Goal: Transaction & Acquisition: Book appointment/travel/reservation

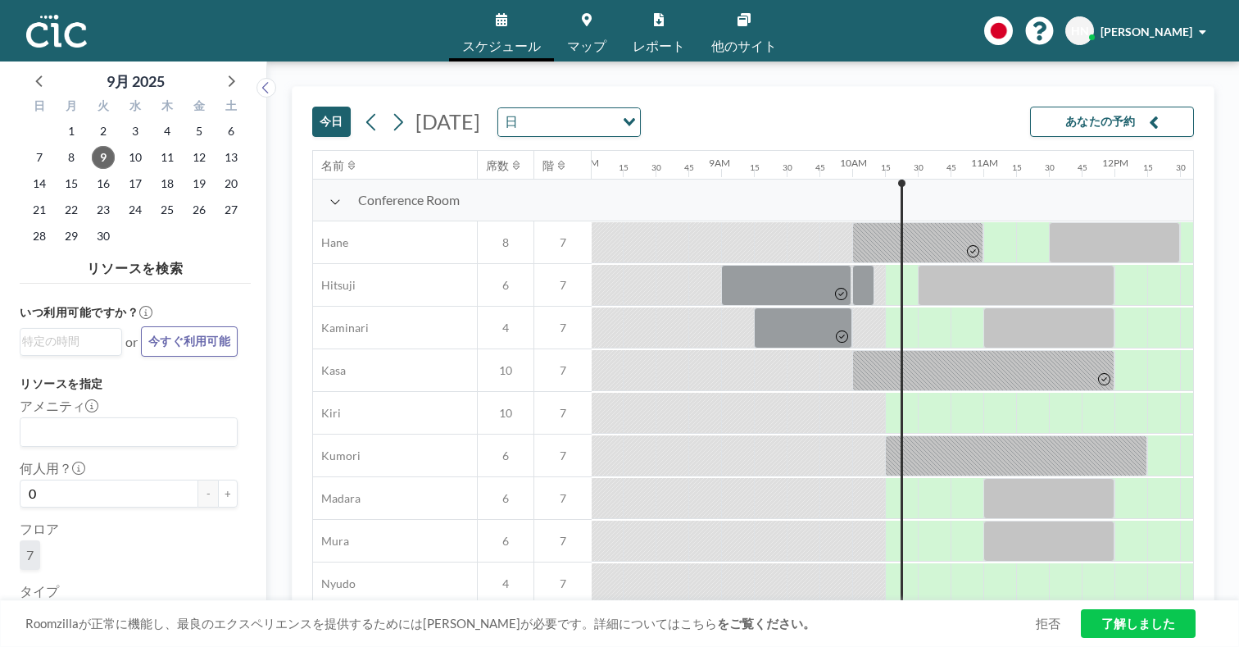
scroll to position [0, 1066]
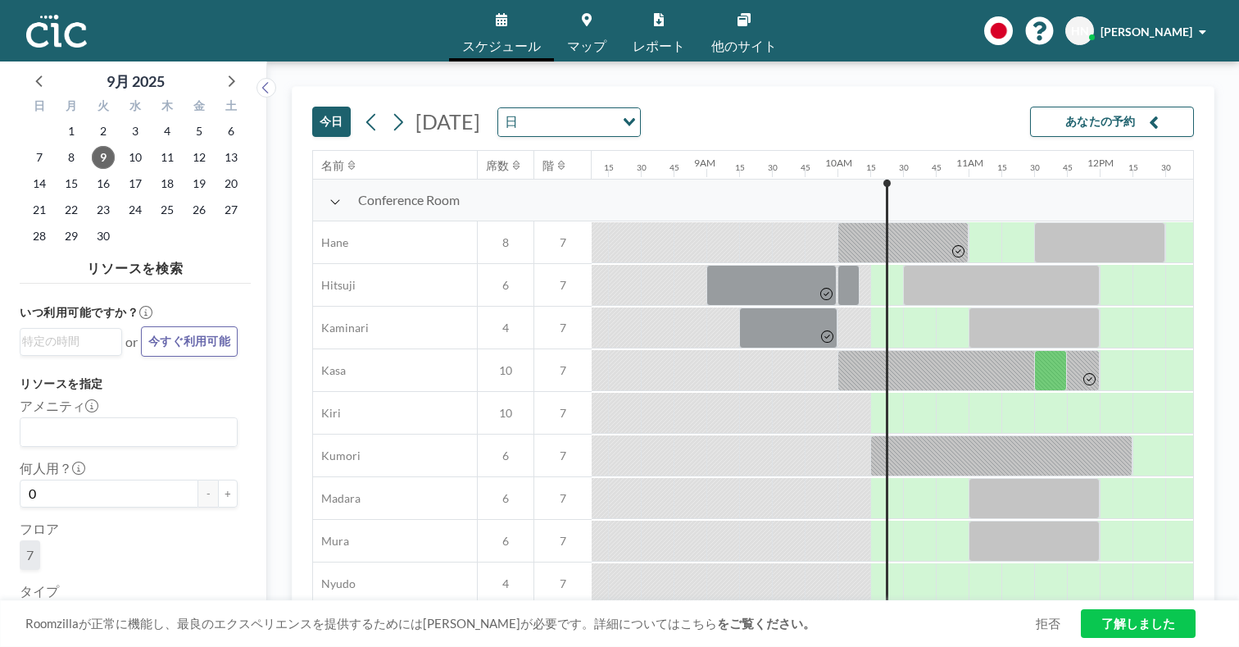
click at [592, 15] on icon at bounding box center [587, 19] width 10 height 13
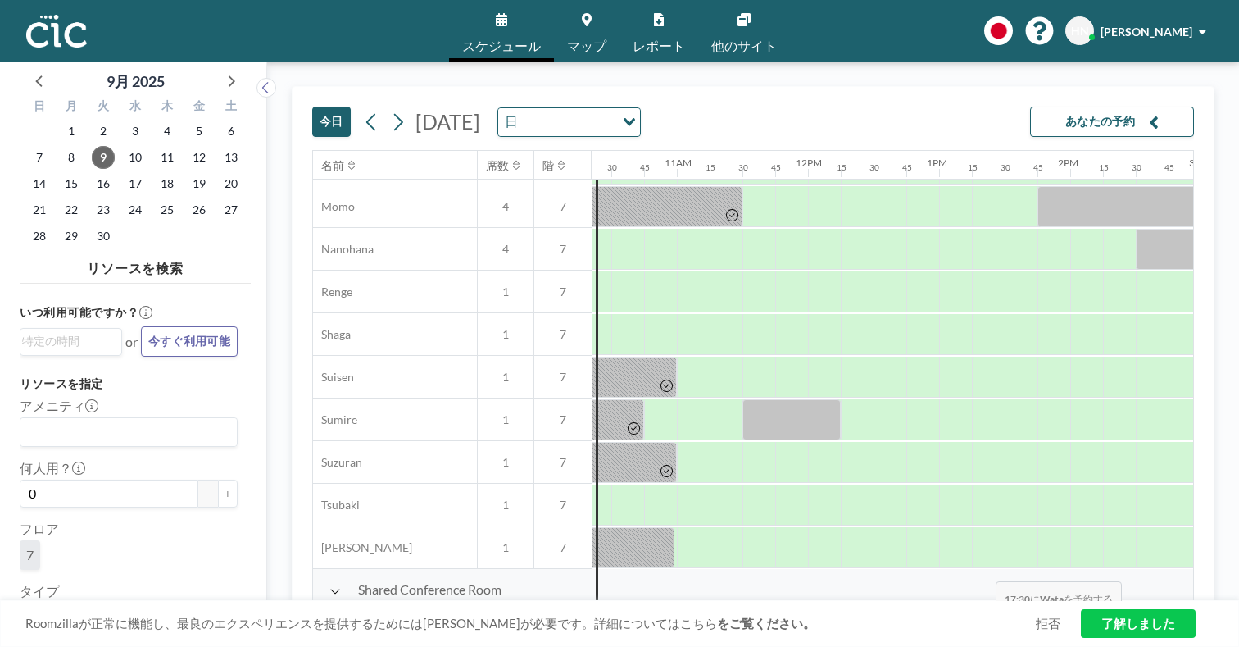
scroll to position [802, 1587]
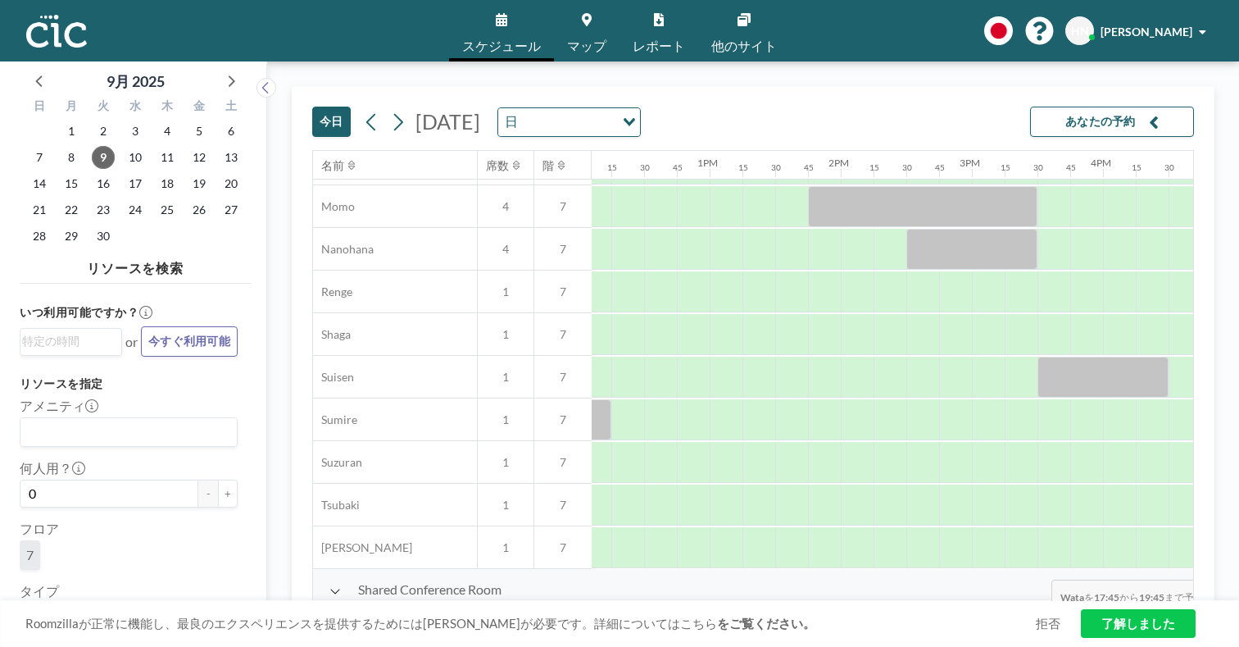
drag, startPoint x: 811, startPoint y: 543, endPoint x: 1045, endPoint y: 541, distance: 233.6
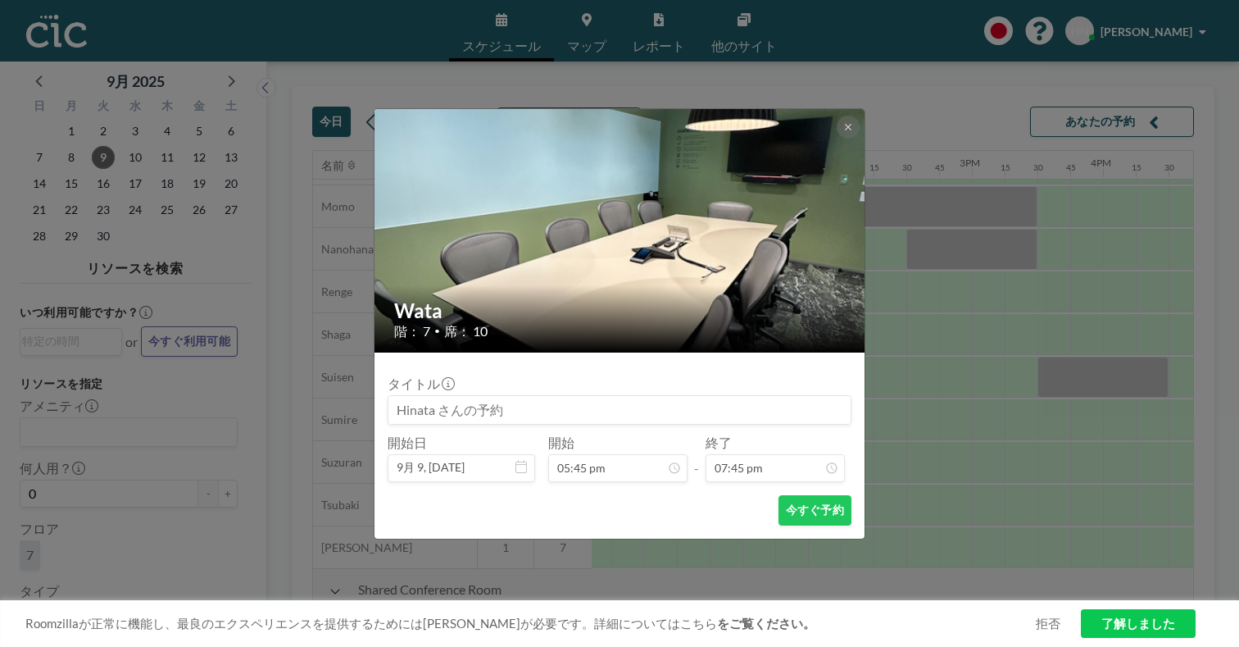
scroll to position [2067, 0]
click at [843, 132] on icon at bounding box center [848, 127] width 10 height 10
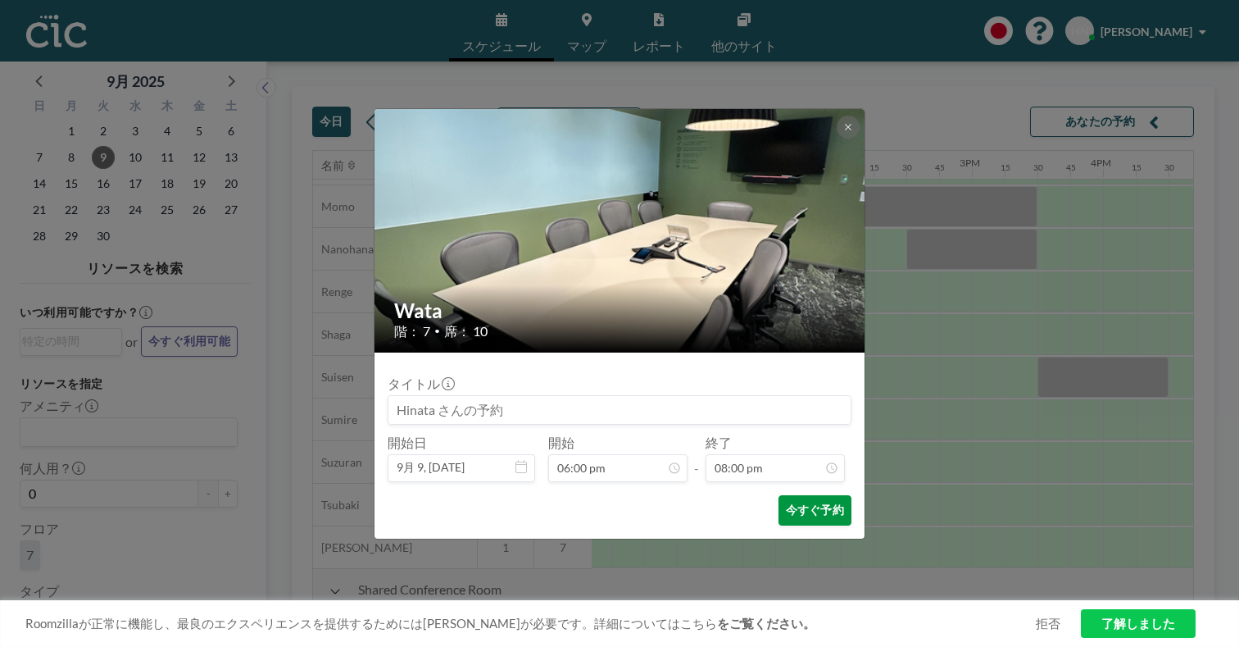
scroll to position [2094, 0]
click at [779, 495] on button "今すぐ予約" at bounding box center [815, 510] width 73 height 30
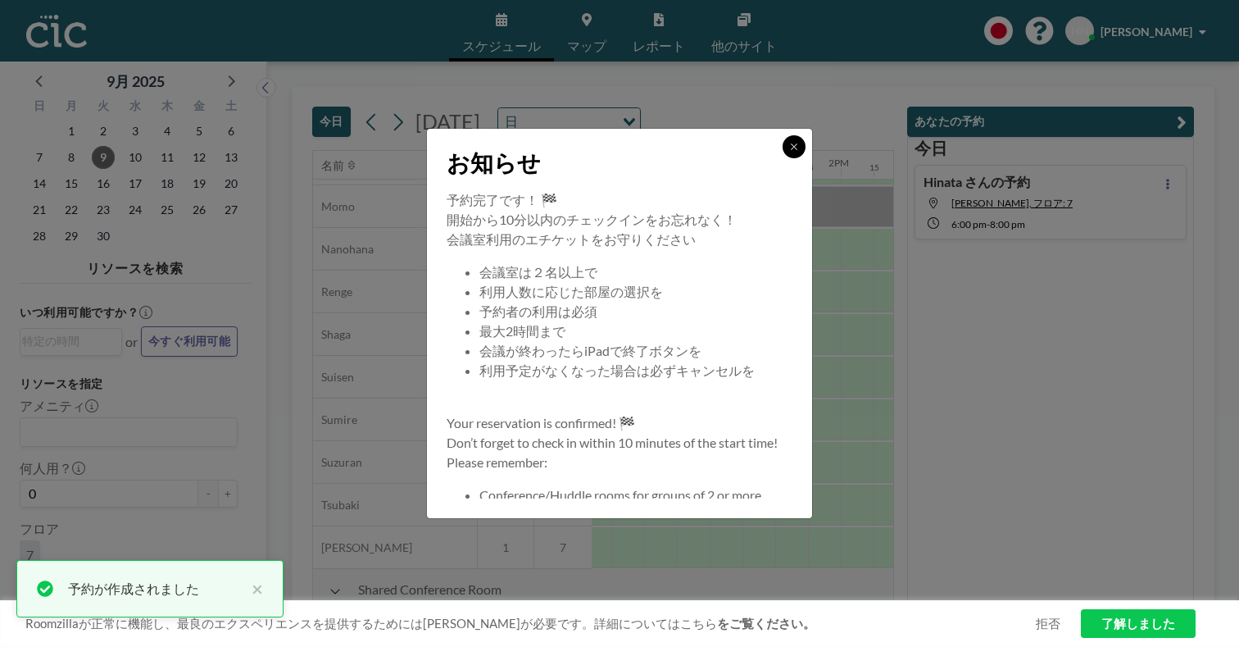
click at [783, 158] on button at bounding box center [794, 146] width 23 height 23
